Goal: Task Accomplishment & Management: Complete application form

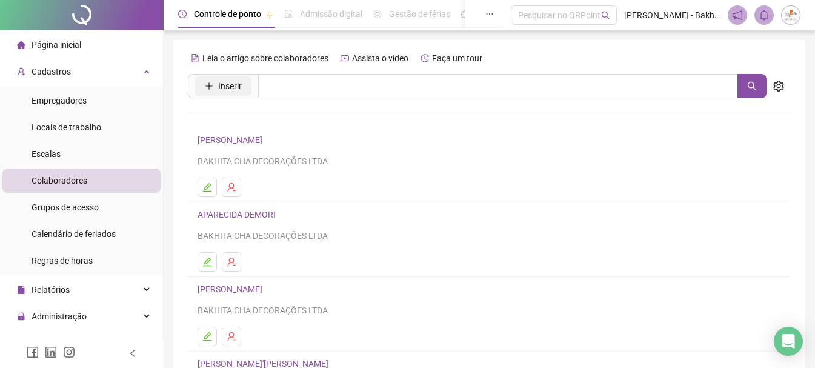
click at [221, 92] on span "Inserir" at bounding box center [230, 85] width 24 height 13
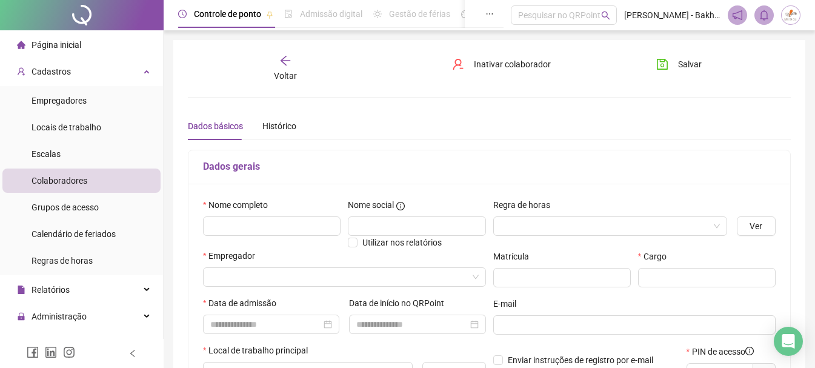
type input "*****"
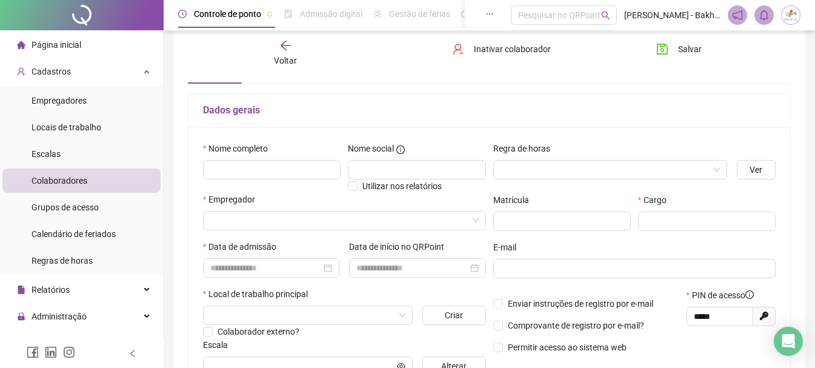
scroll to position [121, 0]
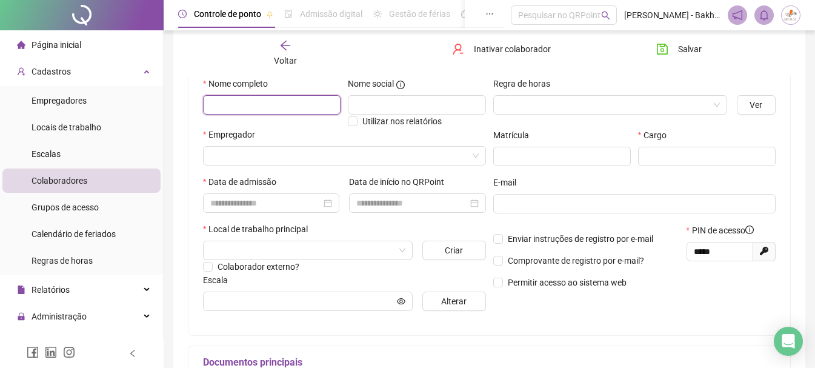
click at [267, 104] on input "text" at bounding box center [272, 104] width 138 height 19
type input "**********"
click at [527, 104] on input "search" at bounding box center [605, 105] width 208 height 18
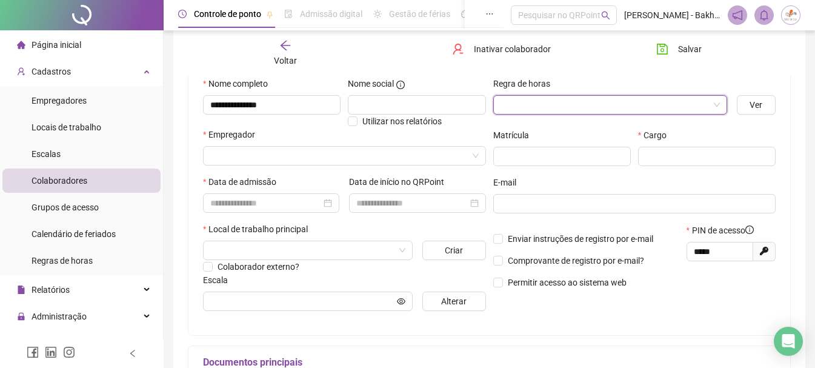
click at [530, 103] on input "search" at bounding box center [605, 105] width 208 height 18
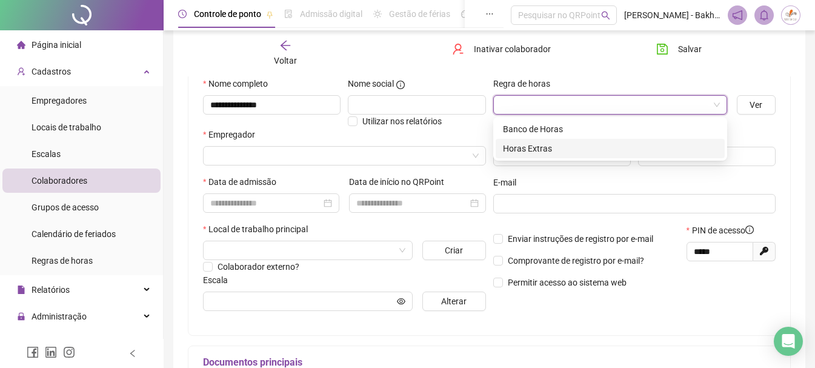
click at [549, 148] on div "Horas Extras" at bounding box center [610, 148] width 215 height 13
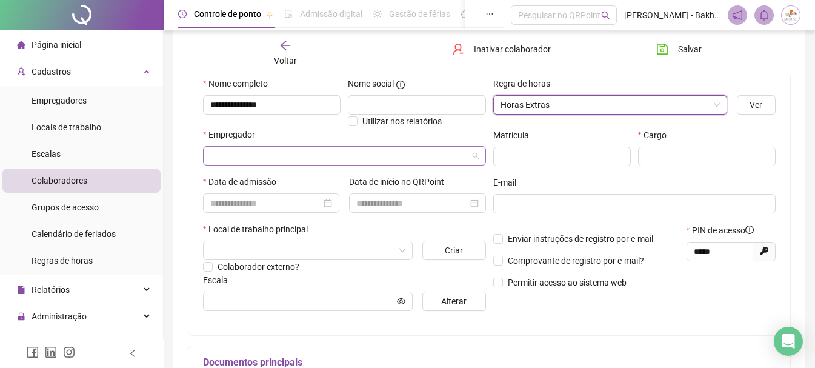
click at [337, 161] on input "search" at bounding box center [339, 156] width 258 height 18
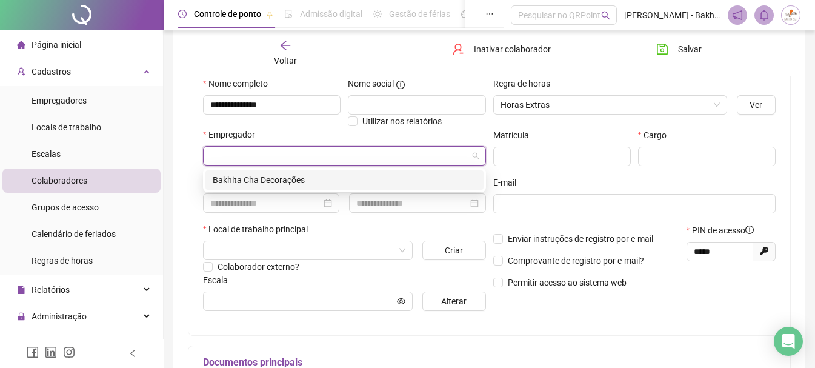
click at [344, 182] on div "Bakhita Cha Decorações" at bounding box center [345, 179] width 264 height 13
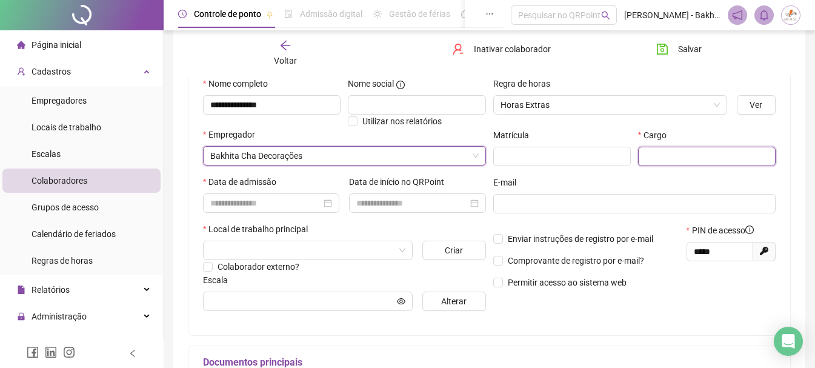
click at [664, 152] on input "text" at bounding box center [707, 156] width 138 height 19
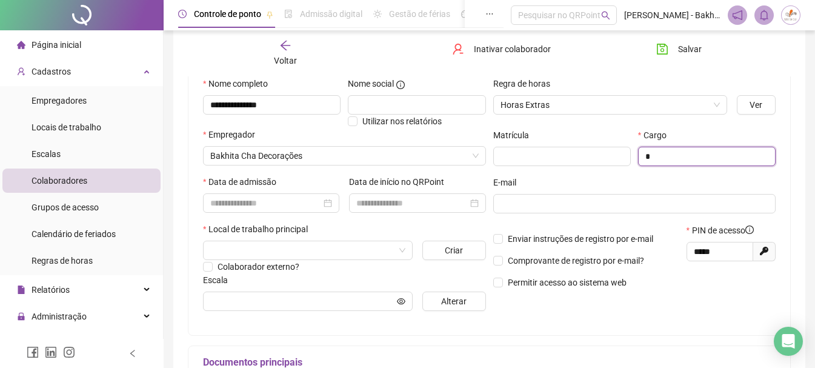
type input "*"
type input "**********"
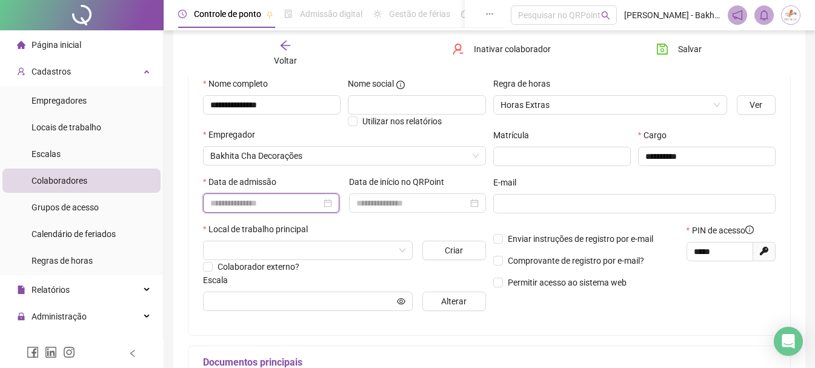
click at [248, 198] on input at bounding box center [265, 202] width 111 height 13
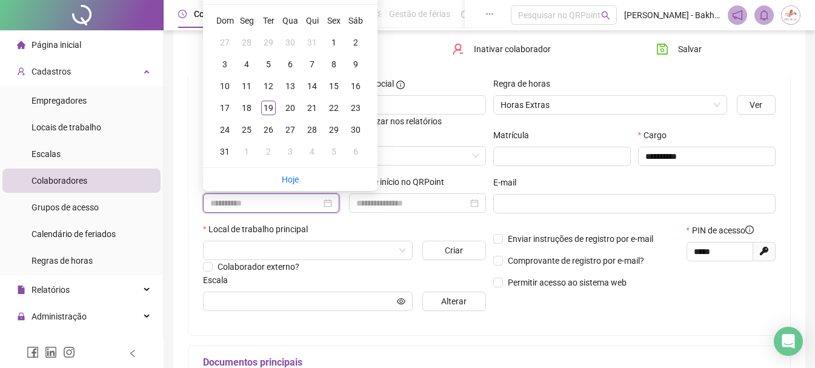
type input "**********"
click at [327, 40] on div "1" at bounding box center [334, 42] width 15 height 15
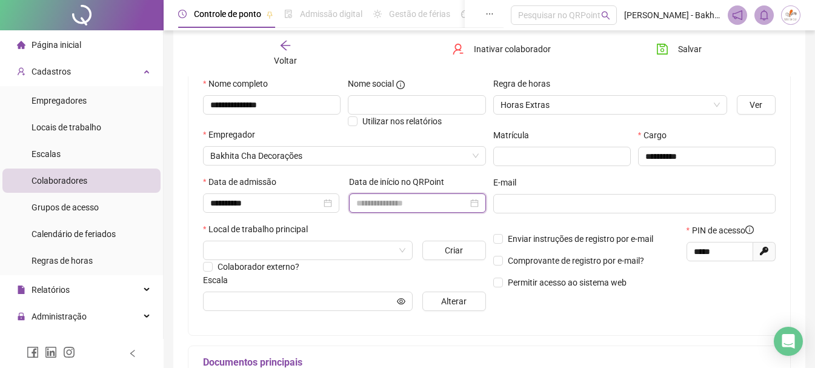
click at [394, 204] on input at bounding box center [411, 202] width 111 height 13
click at [411, 226] on div "Local de trabalho principal" at bounding box center [344, 231] width 283 height 18
click at [397, 197] on input at bounding box center [411, 202] width 111 height 13
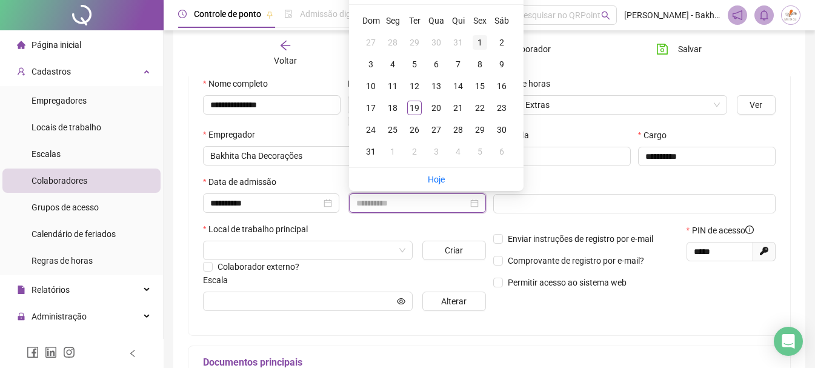
type input "**********"
click at [478, 46] on div "1" at bounding box center [480, 42] width 15 height 15
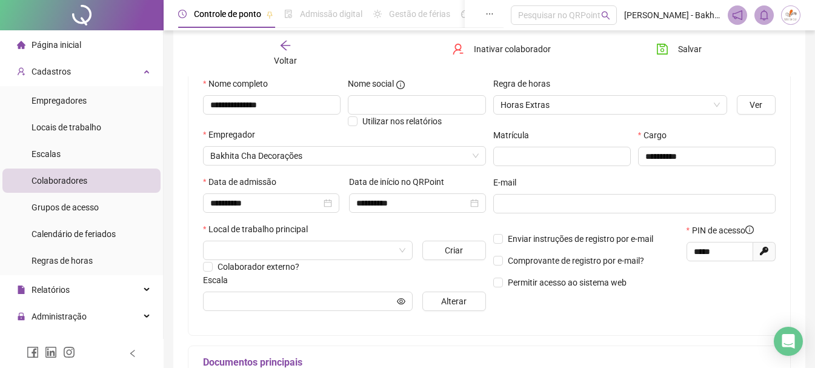
click at [393, 261] on div "Colaborador externo?" at bounding box center [344, 266] width 283 height 13
click at [395, 256] on span at bounding box center [307, 250] width 195 height 18
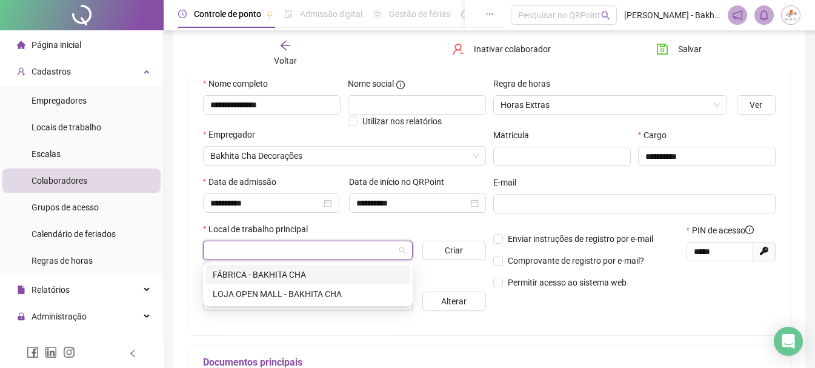
click at [362, 275] on div "FÁBRICA - BAKHITA CHA" at bounding box center [308, 274] width 190 height 13
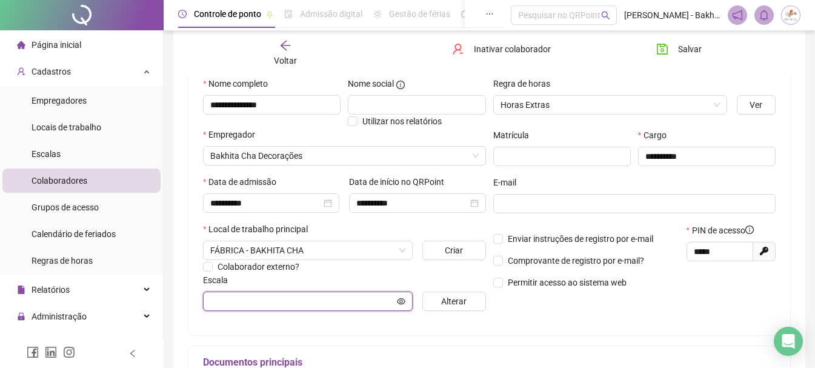
click at [336, 299] on input "text" at bounding box center [302, 300] width 184 height 13
click at [440, 305] on button "Alterar" at bounding box center [454, 300] width 64 height 19
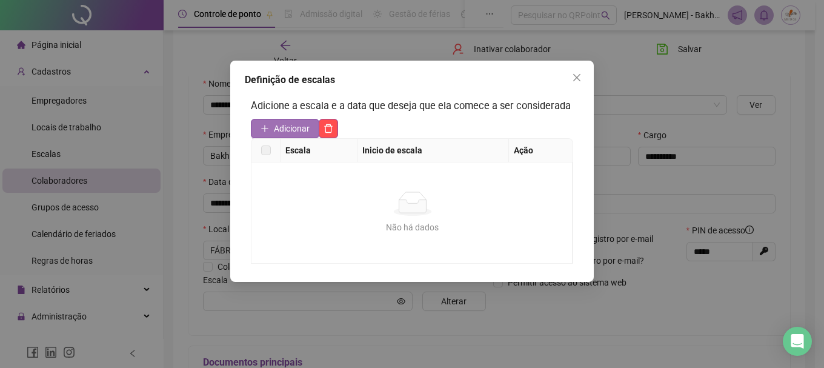
click at [284, 130] on span "Adicionar" at bounding box center [292, 128] width 36 height 13
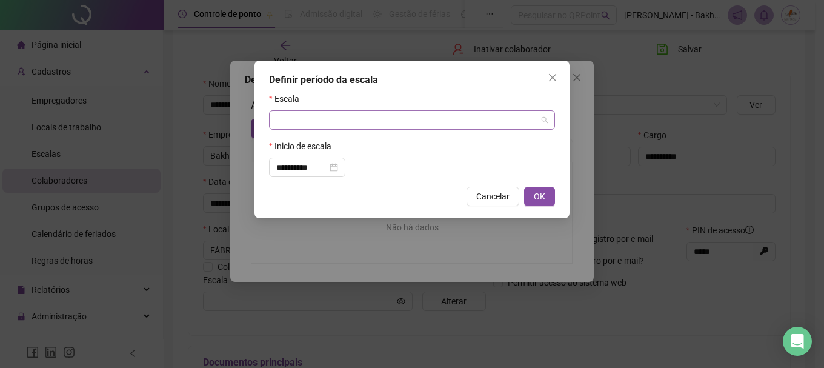
click at [462, 115] on input "search" at bounding box center [406, 120] width 261 height 18
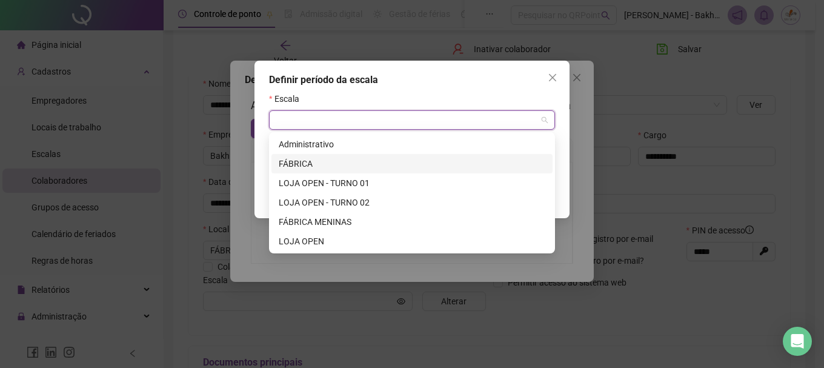
click at [387, 163] on div "FÁBRICA" at bounding box center [412, 163] width 267 height 13
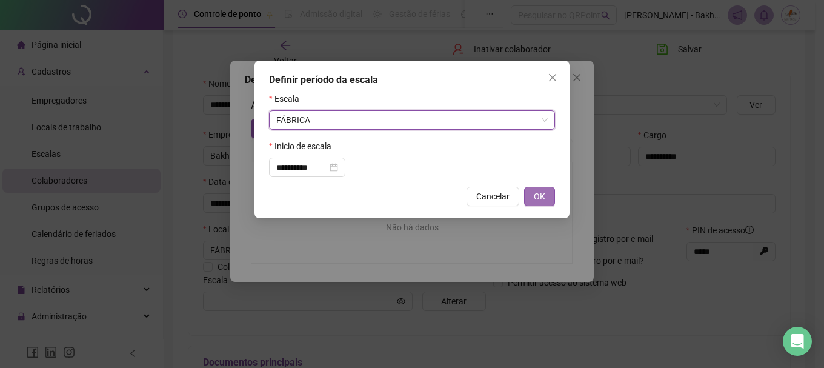
click at [545, 194] on button "OK" at bounding box center [539, 196] width 31 height 19
type input "*******"
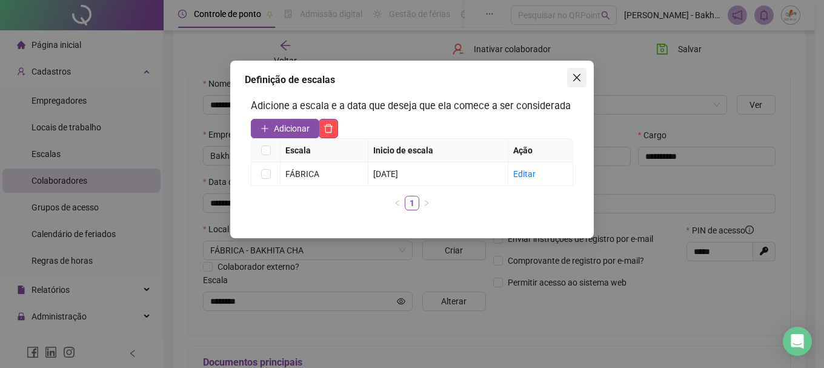
click at [579, 75] on icon "close" at bounding box center [577, 78] width 10 height 10
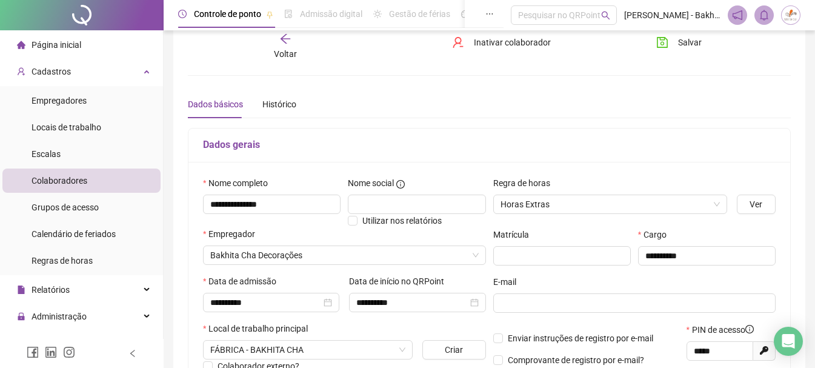
scroll to position [0, 0]
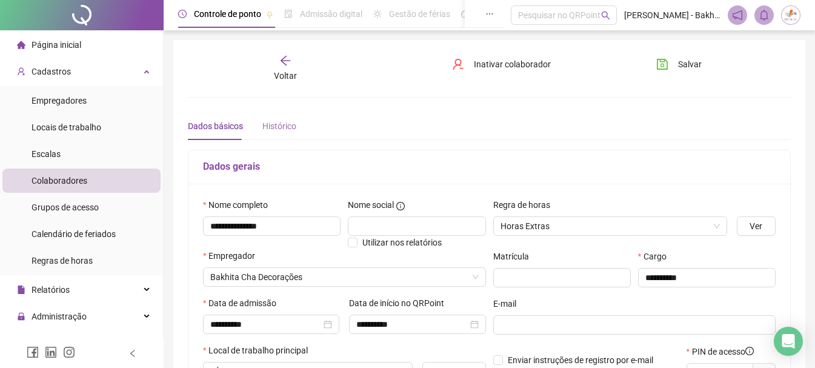
click at [289, 136] on div "Histórico" at bounding box center [279, 126] width 34 height 28
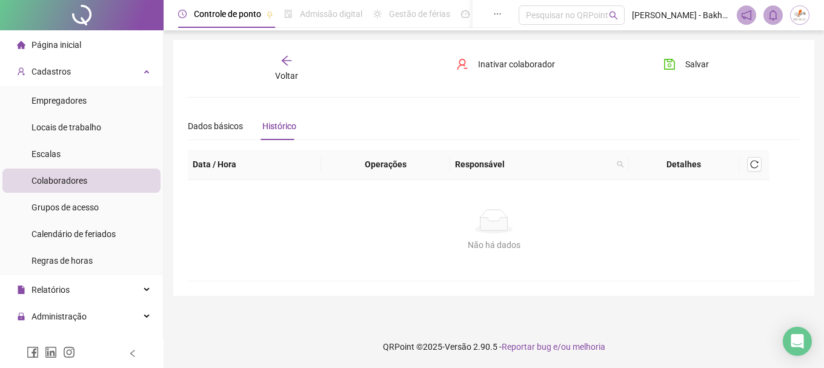
click at [294, 68] on div "Voltar" at bounding box center [287, 69] width 94 height 28
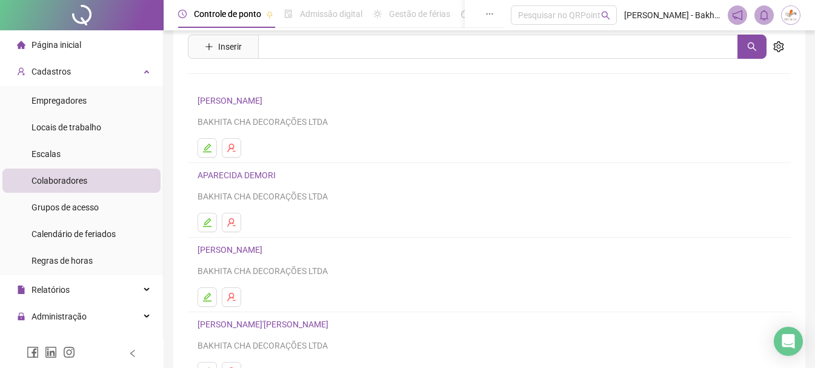
scroll to position [36, 0]
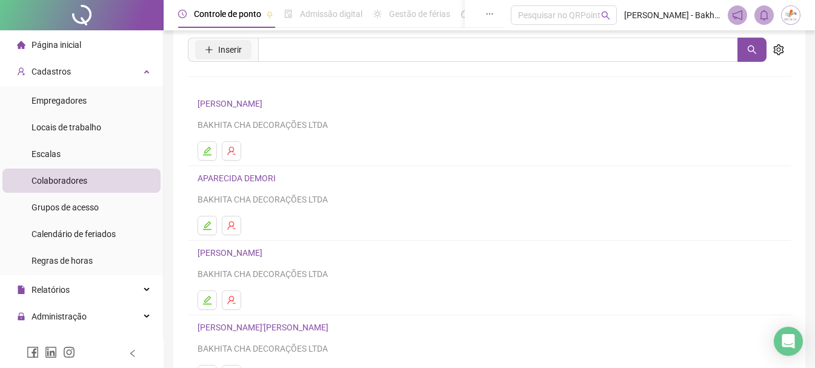
click at [217, 54] on button "Inserir" at bounding box center [223, 49] width 56 height 19
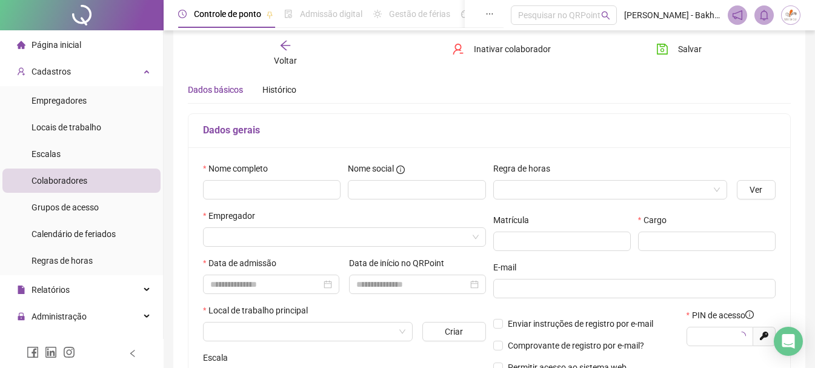
scroll to position [42, 0]
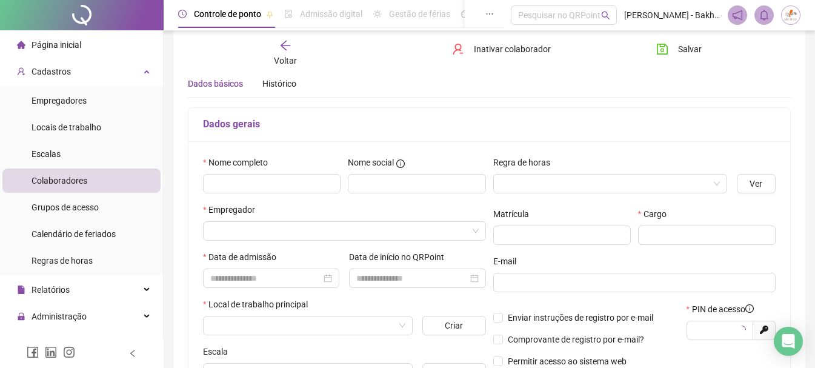
type input "*****"
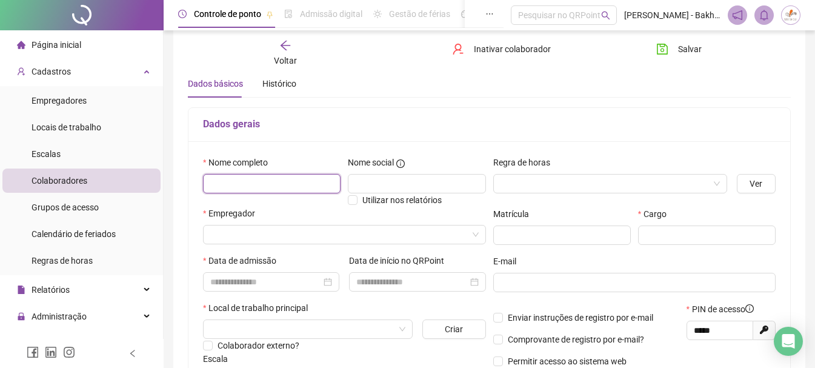
click at [250, 177] on input "text" at bounding box center [272, 183] width 138 height 19
type input "**********"
click at [537, 177] on input "search" at bounding box center [605, 184] width 208 height 18
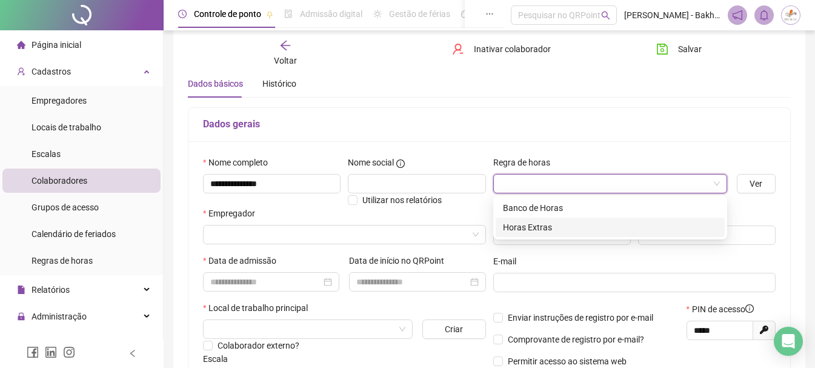
click at [519, 224] on div "Horas Extras" at bounding box center [610, 227] width 215 height 13
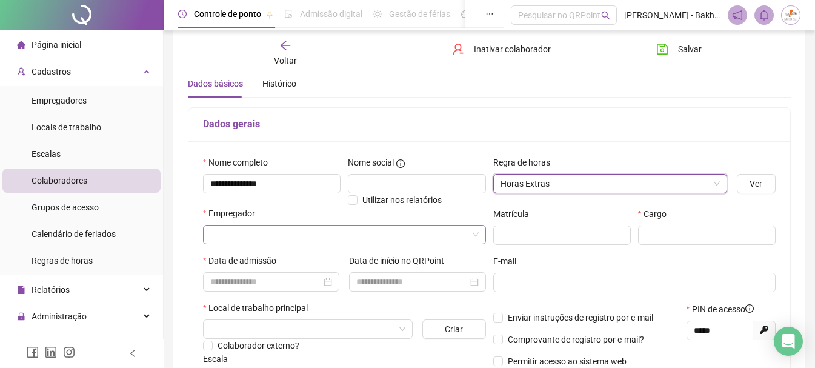
click at [344, 239] on input "search" at bounding box center [339, 234] width 258 height 18
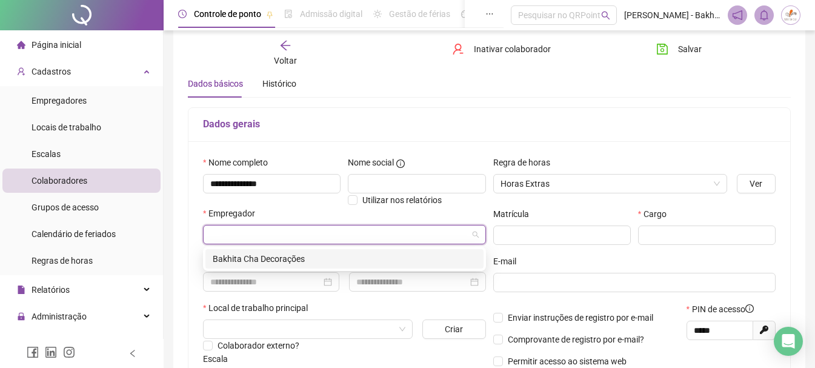
click at [321, 256] on div "Bakhita Cha Decorações" at bounding box center [345, 258] width 264 height 13
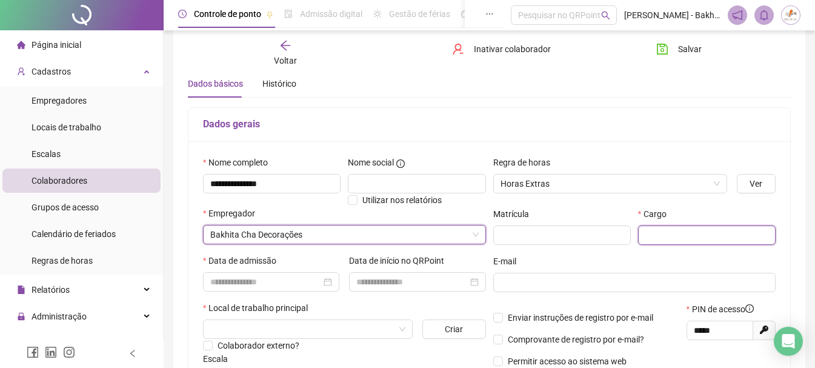
click at [693, 237] on input "text" at bounding box center [707, 234] width 138 height 19
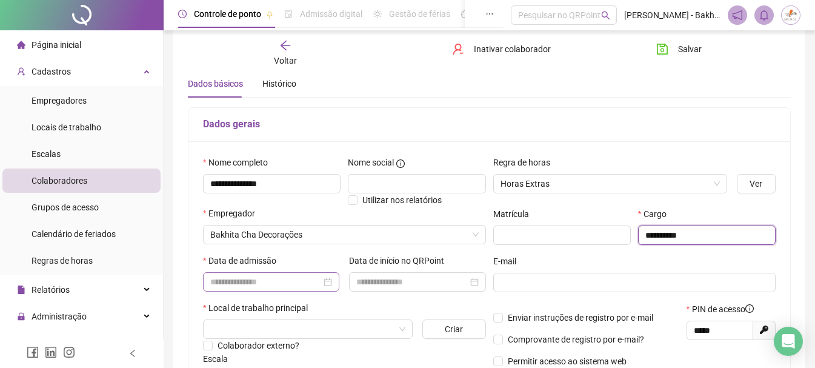
type input "**********"
click at [284, 282] on input at bounding box center [265, 281] width 111 height 13
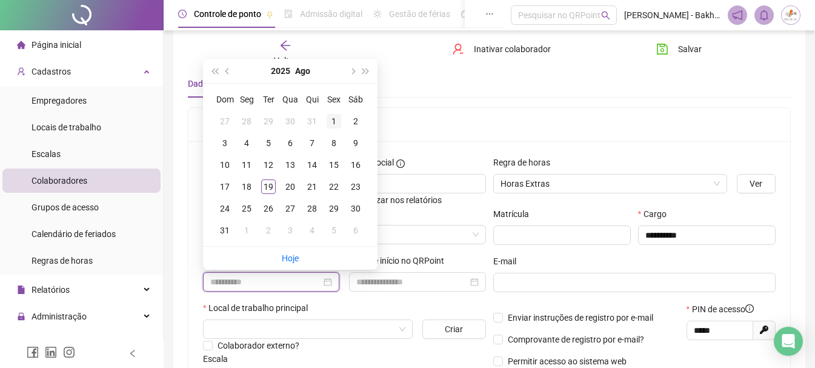
type input "**********"
click at [336, 116] on div "1" at bounding box center [334, 121] width 15 height 15
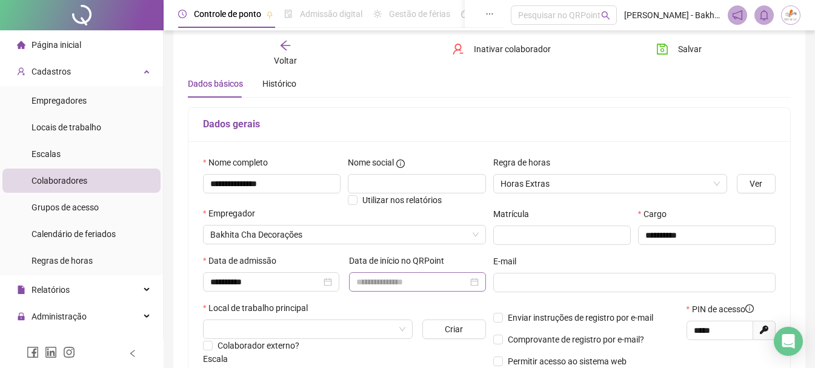
click at [425, 288] on div at bounding box center [417, 281] width 136 height 19
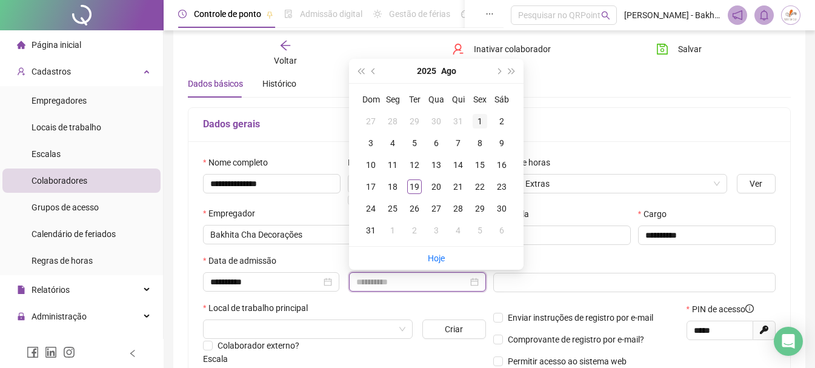
type input "**********"
click at [484, 118] on div "1" at bounding box center [480, 121] width 15 height 15
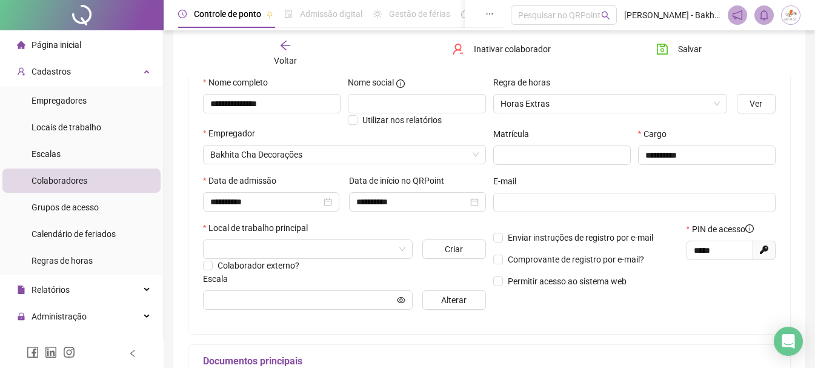
scroll to position [224, 0]
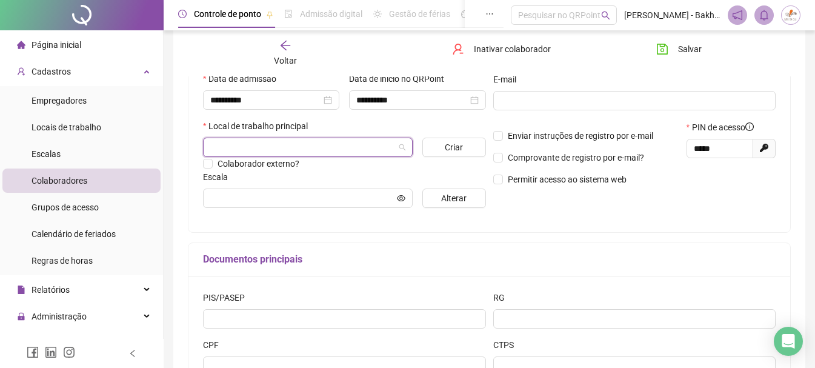
click at [298, 154] on input "search" at bounding box center [302, 147] width 184 height 18
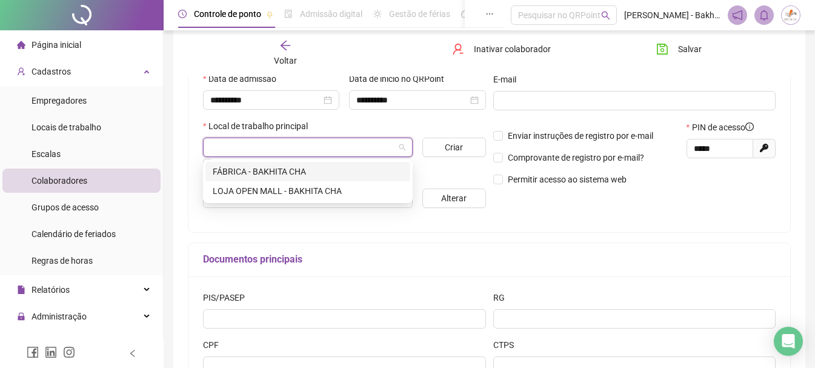
click at [287, 180] on div "FÁBRICA - BAKHITA CHA" at bounding box center [307, 171] width 205 height 19
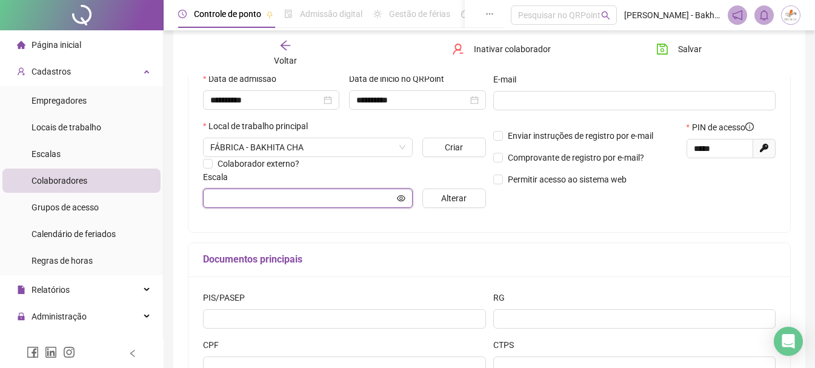
click at [294, 198] on input "text" at bounding box center [302, 197] width 184 height 13
click at [458, 192] on span "Alterar" at bounding box center [453, 197] width 25 height 13
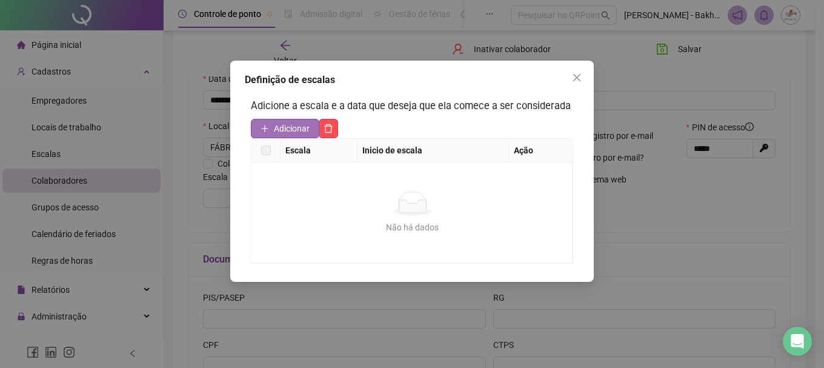
click at [290, 124] on span "Adicionar" at bounding box center [292, 128] width 36 height 13
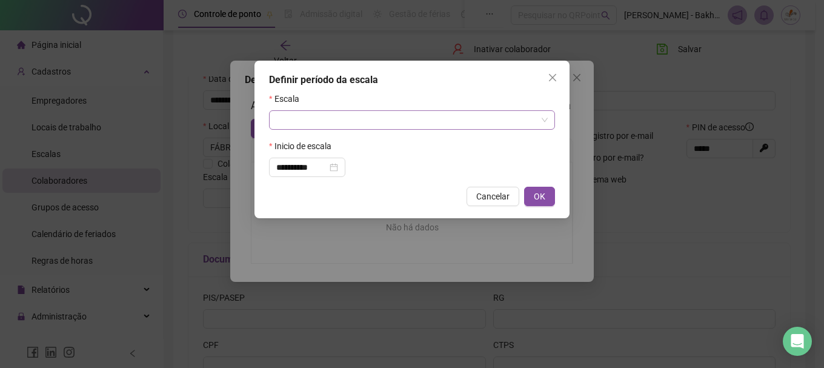
click at [324, 119] on input "search" at bounding box center [406, 120] width 261 height 18
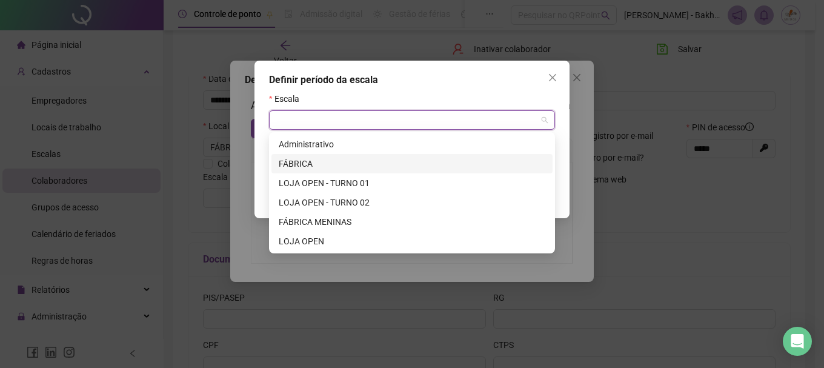
drag, startPoint x: 316, startPoint y: 166, endPoint x: 381, endPoint y: 179, distance: 65.5
click at [316, 166] on div "FÁBRICA" at bounding box center [412, 163] width 267 height 13
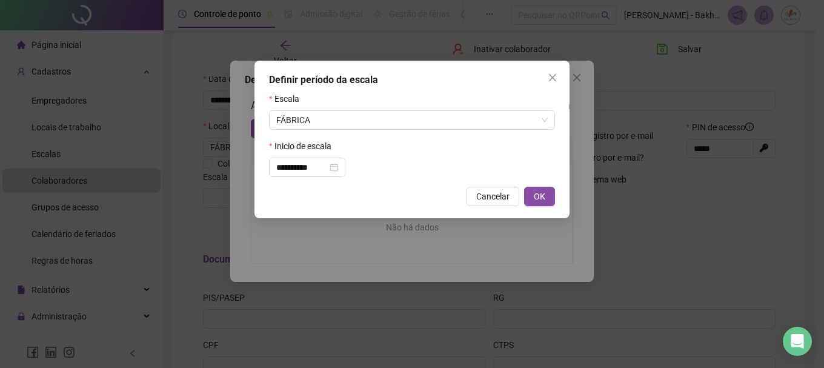
click at [545, 197] on span "OK" at bounding box center [540, 196] width 12 height 13
type input "*******"
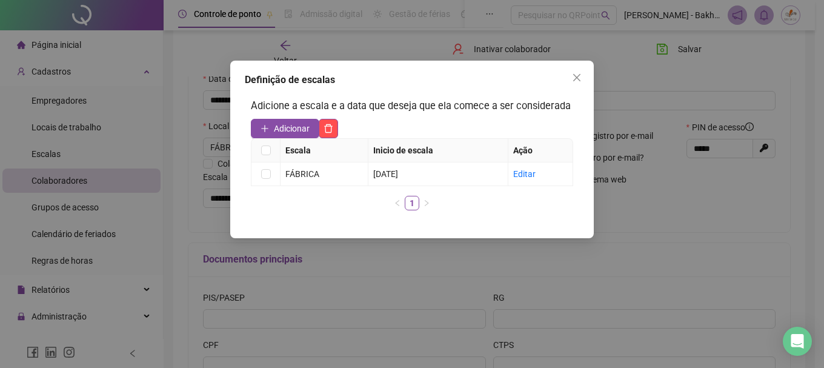
click at [670, 182] on div "Definição de escalas Adicione a escala e a data que deseja que ela comece a ser…" at bounding box center [412, 184] width 824 height 368
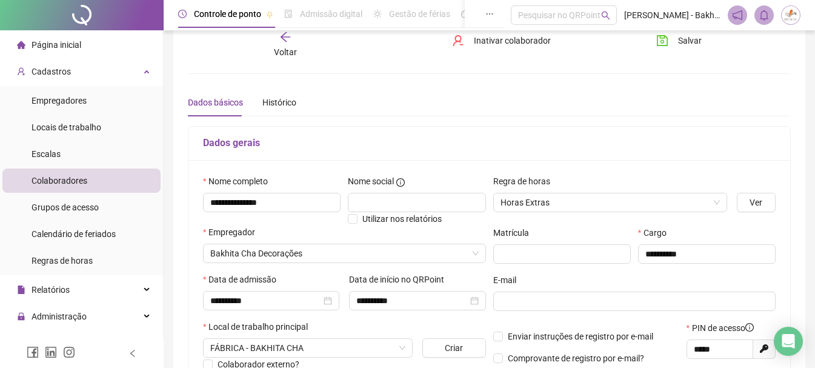
scroll to position [0, 0]
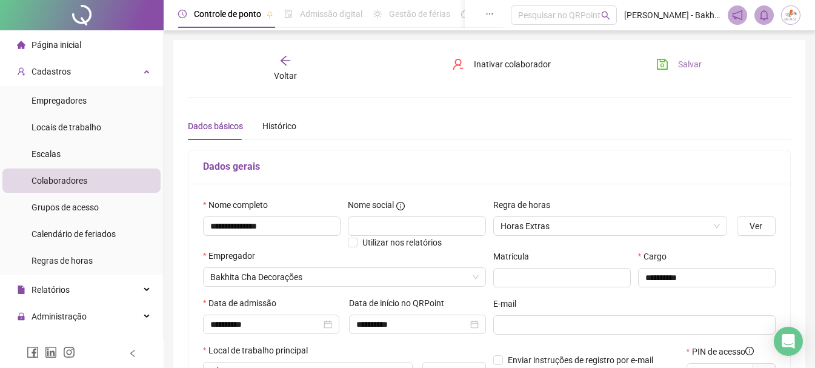
click at [681, 68] on span "Salvar" at bounding box center [690, 64] width 24 height 13
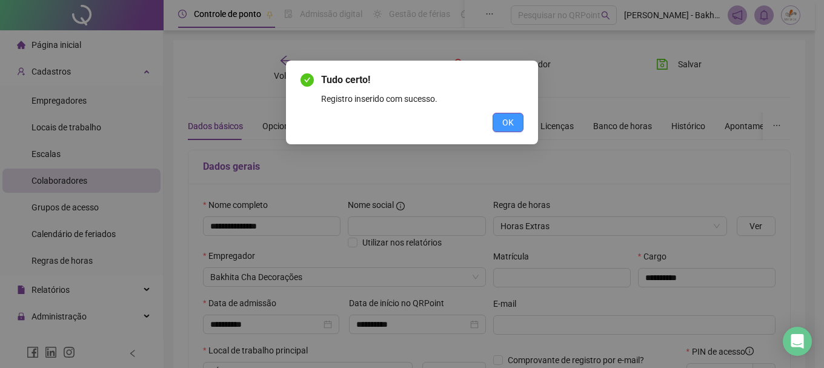
click at [509, 124] on span "OK" at bounding box center [508, 122] width 12 height 13
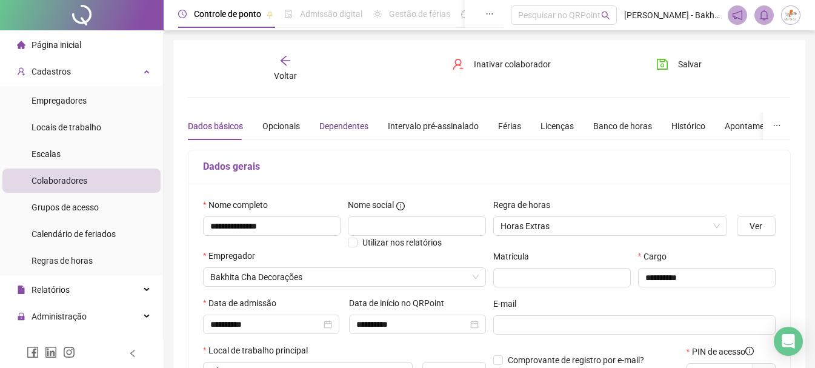
click at [336, 132] on div "Dependentes" at bounding box center [343, 125] width 49 height 13
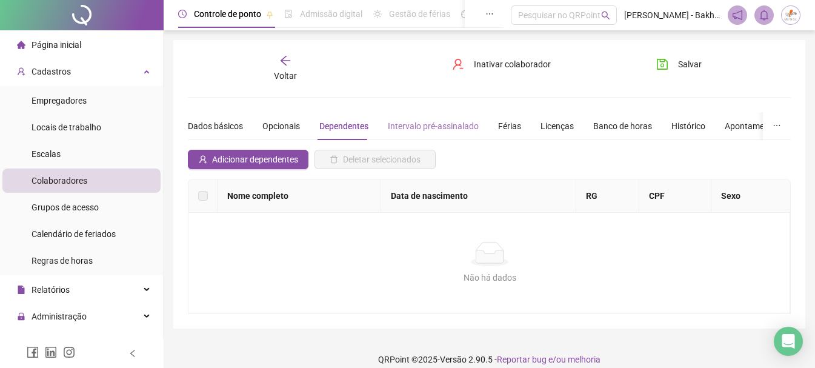
click at [409, 135] on div "Intervalo pré-assinalado" at bounding box center [433, 126] width 91 height 28
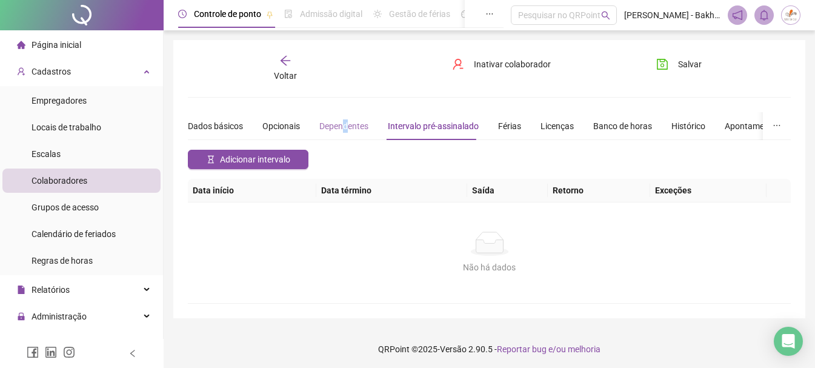
click at [345, 118] on div "Dependentes" at bounding box center [343, 126] width 49 height 28
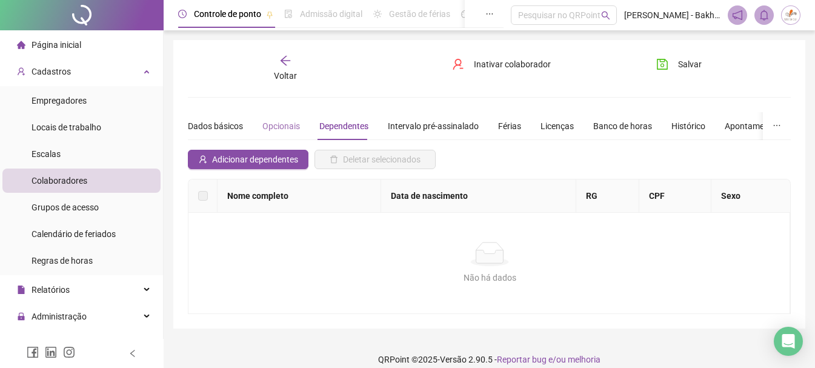
click at [293, 134] on div "Opcionais" at bounding box center [281, 126] width 38 height 28
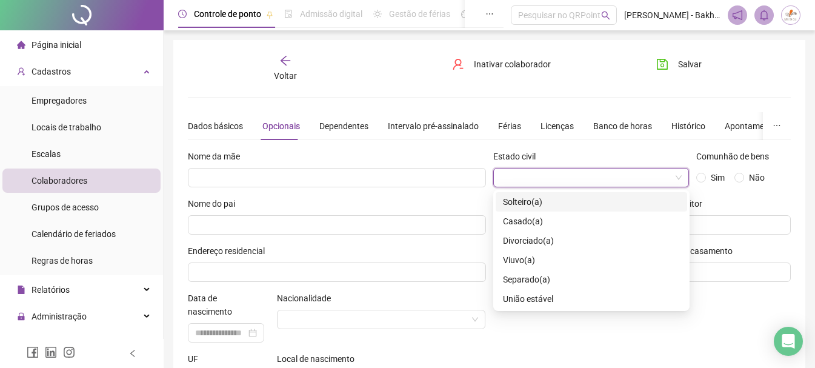
click at [582, 168] on input "search" at bounding box center [586, 177] width 171 height 18
click at [556, 222] on div "Casado(a)" at bounding box center [591, 221] width 177 height 13
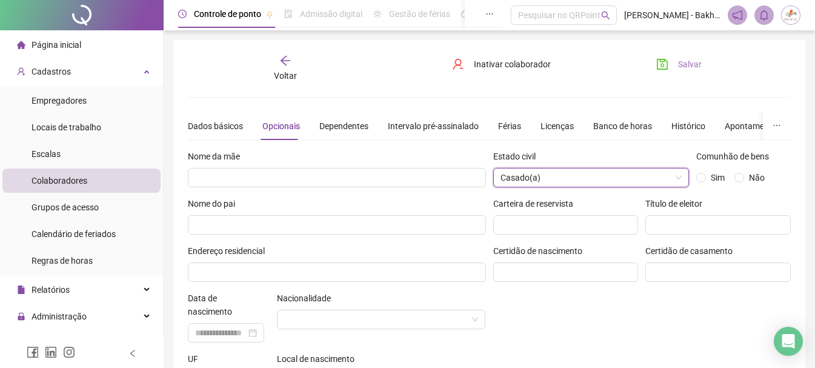
click at [671, 69] on button "Salvar" at bounding box center [679, 64] width 64 height 19
